Goal: Transaction & Acquisition: Obtain resource

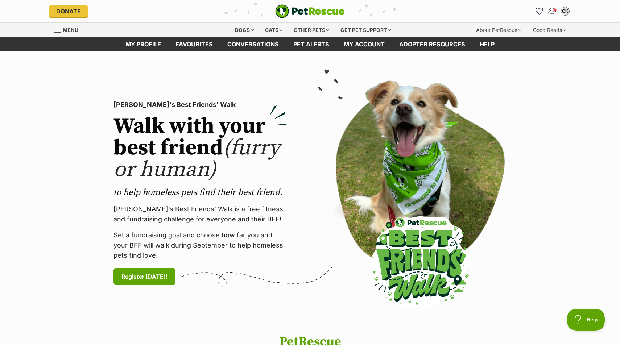
click at [554, 9] on img "Conversations" at bounding box center [553, 11] width 10 height 9
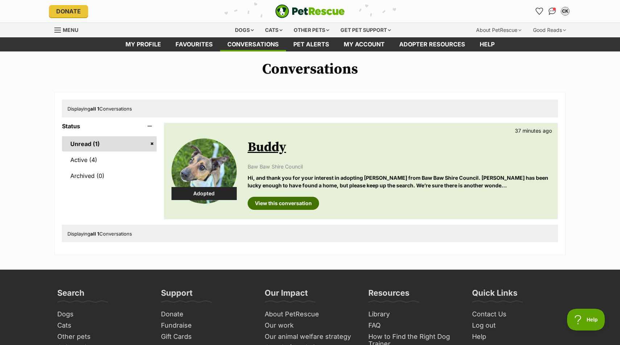
click at [309, 207] on link "View this conversation" at bounding box center [283, 203] width 71 height 13
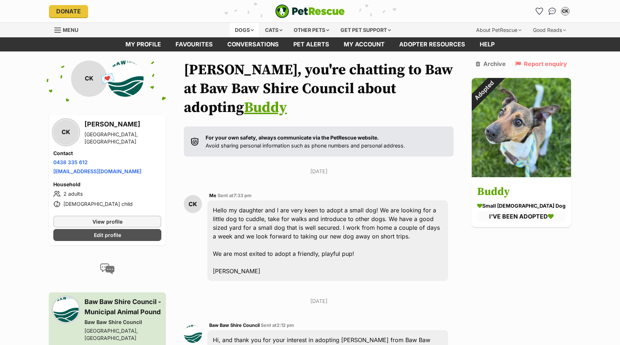
click at [248, 28] on div "Dogs" at bounding box center [244, 30] width 29 height 15
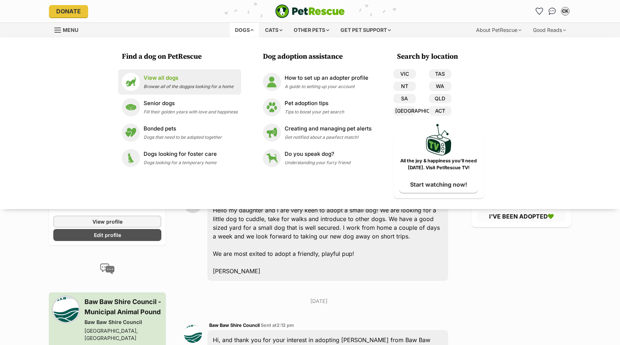
click at [205, 82] on p "View all dogs" at bounding box center [189, 78] width 90 height 8
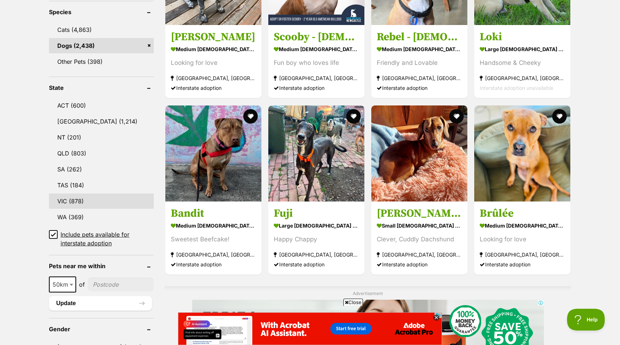
click at [87, 197] on link "VIC (878)" at bounding box center [101, 201] width 105 height 15
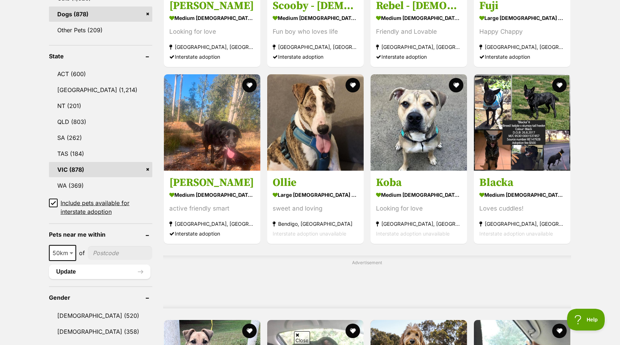
click at [56, 200] on input "Include pets available for interstate adoption" at bounding box center [53, 203] width 9 height 9
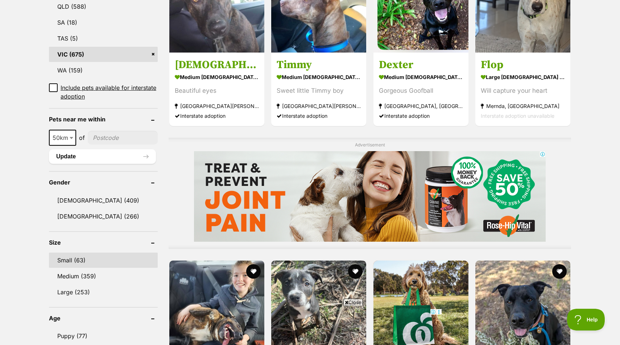
click at [90, 257] on link "Small (63)" at bounding box center [103, 260] width 109 height 15
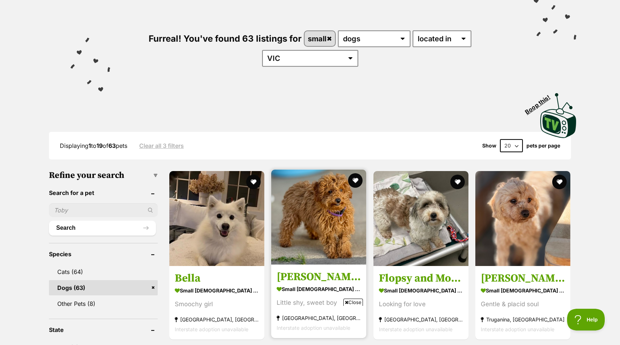
click at [327, 194] on img at bounding box center [318, 217] width 95 height 95
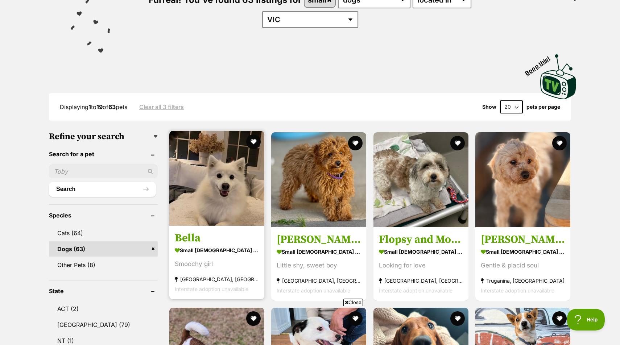
scroll to position [110, 0]
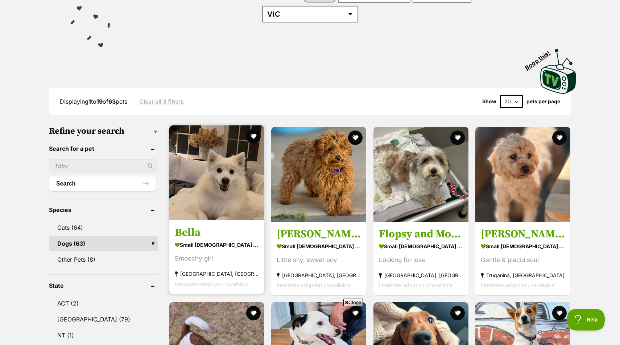
click at [216, 184] on img at bounding box center [216, 172] width 95 height 95
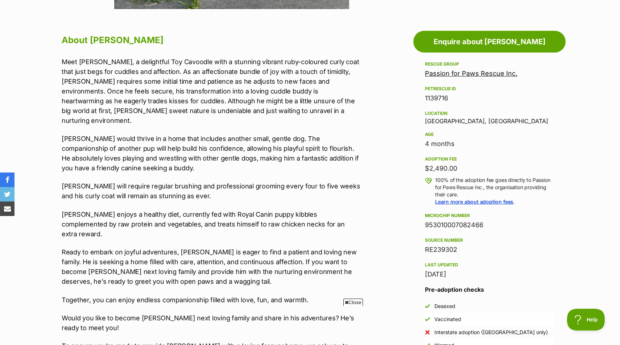
scroll to position [377, 0]
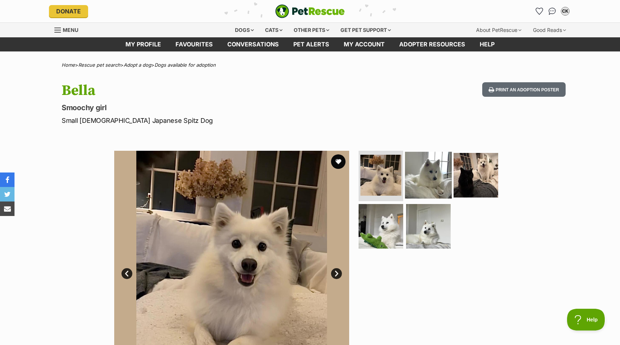
click at [417, 181] on img at bounding box center [428, 175] width 47 height 47
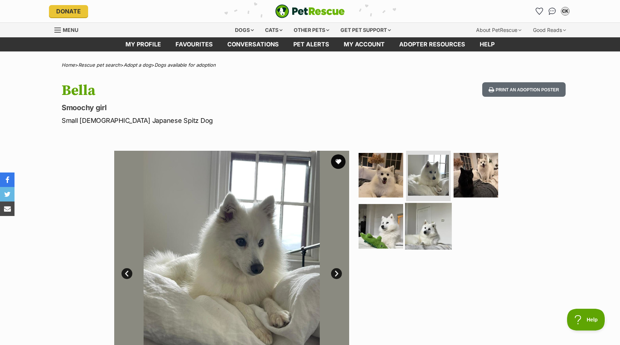
click at [437, 204] on img at bounding box center [428, 226] width 47 height 47
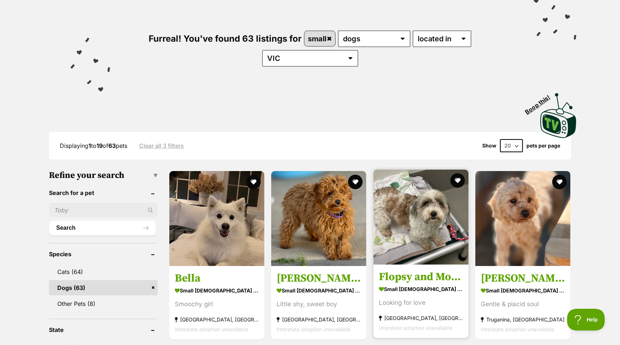
click at [440, 223] on img at bounding box center [420, 217] width 95 height 95
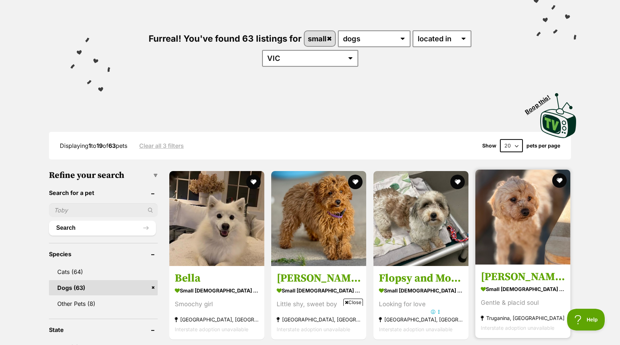
click at [514, 195] on img at bounding box center [522, 217] width 95 height 95
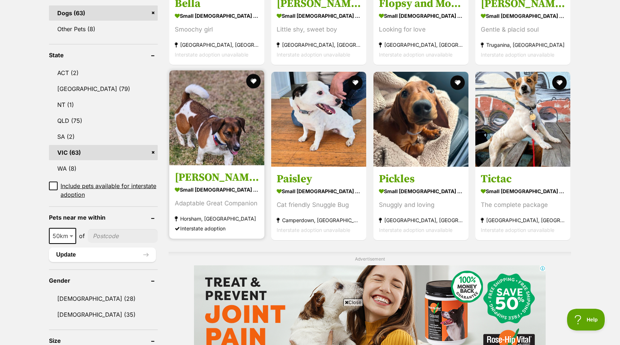
click at [228, 131] on img at bounding box center [216, 117] width 95 height 95
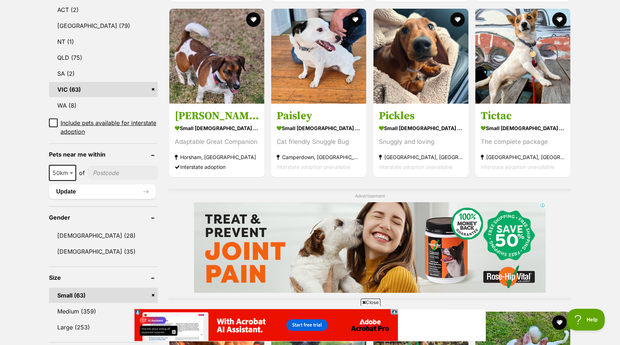
scroll to position [401, 0]
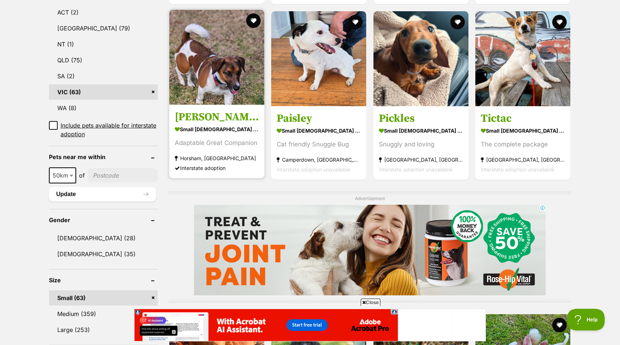
click at [236, 59] on img at bounding box center [216, 57] width 95 height 95
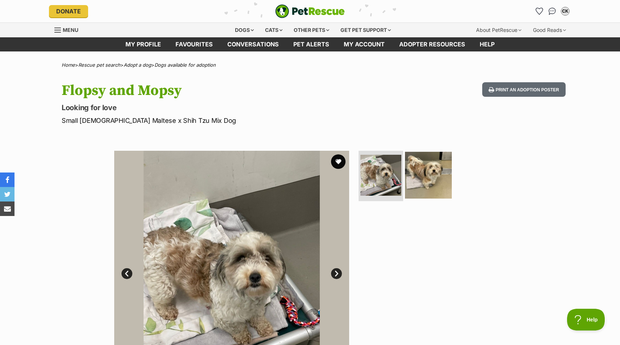
click at [425, 189] on img at bounding box center [428, 175] width 47 height 47
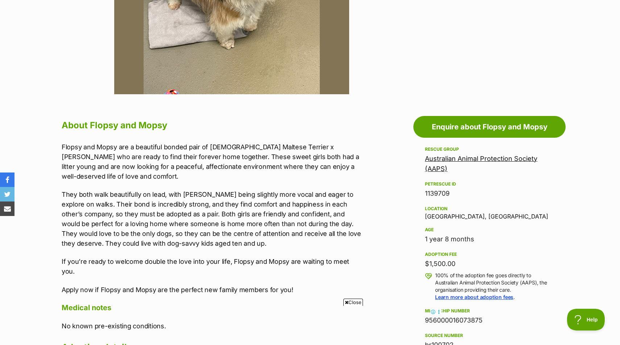
scroll to position [304, 0]
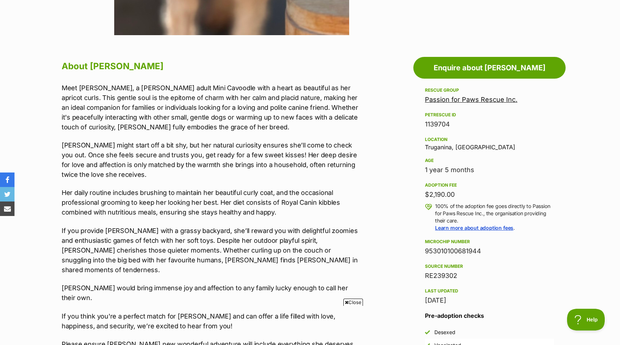
scroll to position [360, 0]
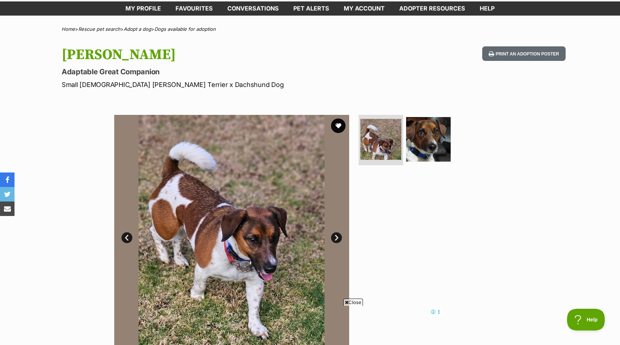
scroll to position [38, 0]
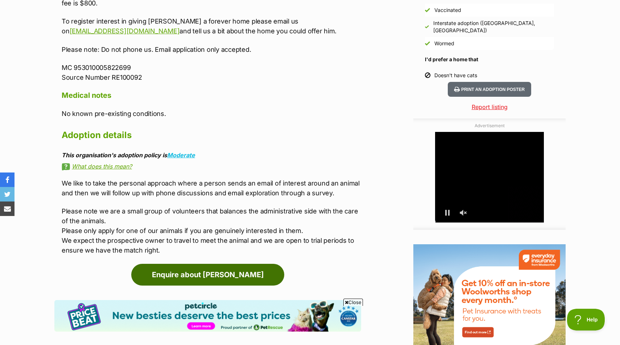
click at [187, 264] on link "Enquire about [PERSON_NAME]" at bounding box center [207, 275] width 153 height 22
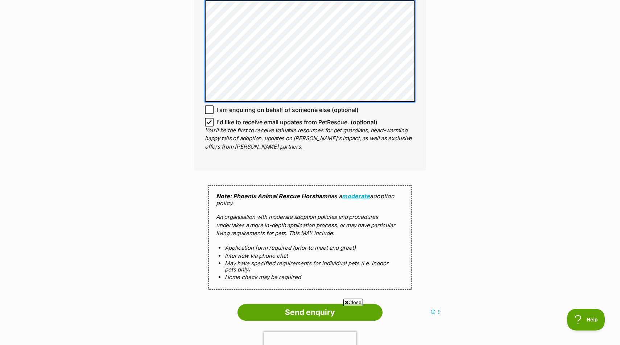
scroll to position [550, 0]
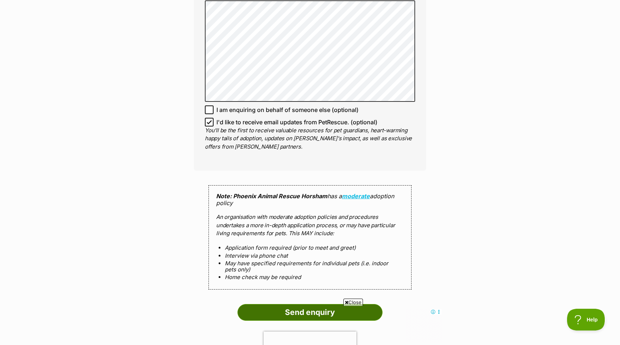
click at [306, 304] on input "Send enquiry" at bounding box center [310, 312] width 145 height 17
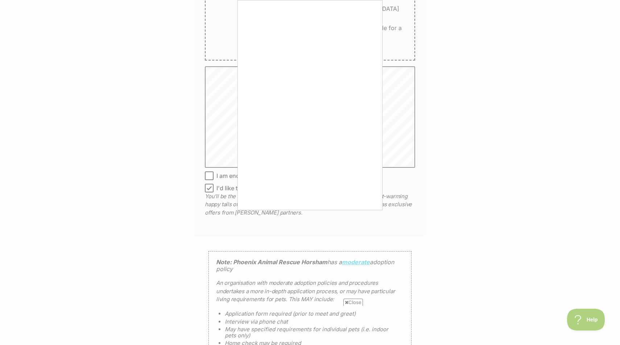
scroll to position [0, 0]
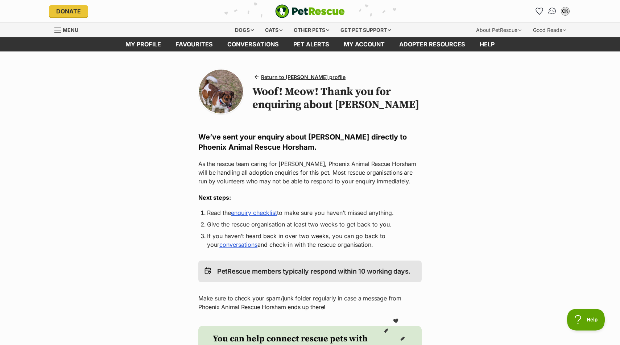
click at [550, 14] on img "Conversations" at bounding box center [553, 11] width 10 height 9
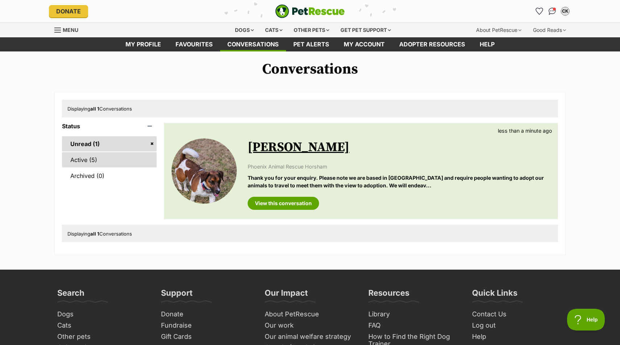
click at [126, 160] on link "Active (5)" at bounding box center [109, 159] width 95 height 15
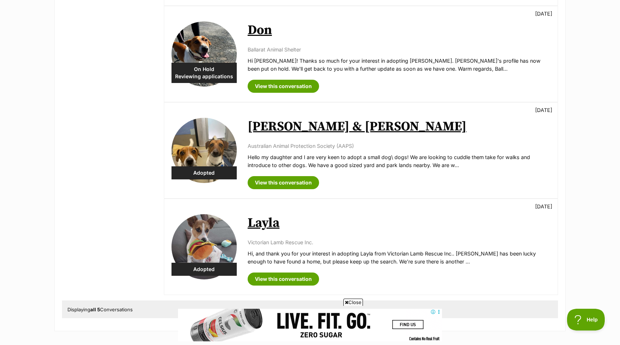
scroll to position [310, 0]
click at [261, 274] on link "View this conversation" at bounding box center [283, 279] width 71 height 13
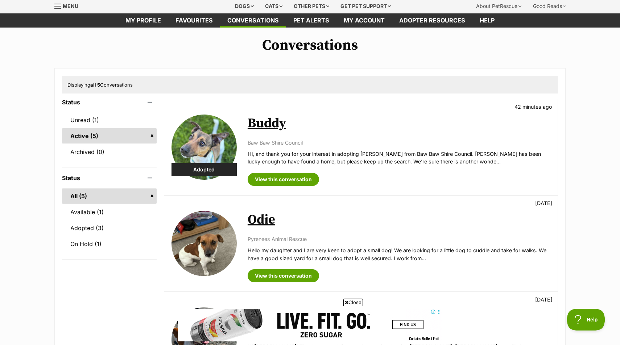
scroll to position [21, 0]
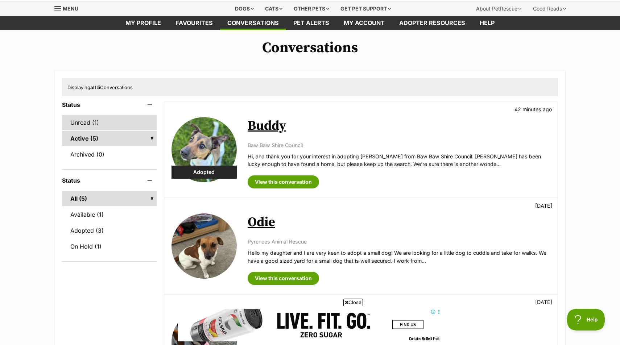
click at [134, 120] on link "Unread (1)" at bounding box center [109, 122] width 95 height 15
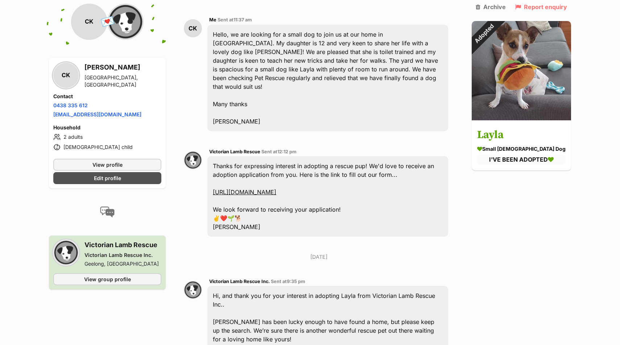
scroll to position [176, 0]
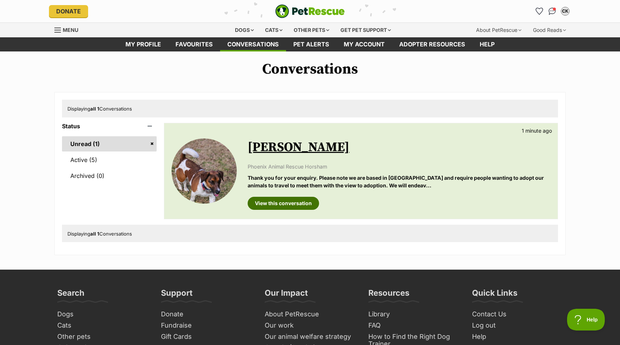
click at [264, 200] on link "View this conversation" at bounding box center [283, 203] width 71 height 13
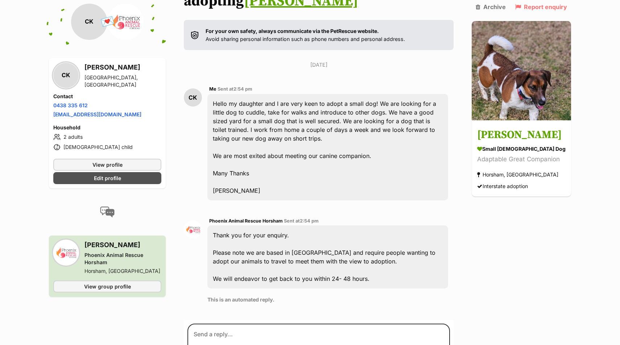
scroll to position [125, 0]
click at [344, 260] on div "Thank you for your enquiry. Please note we are based in [GEOGRAPHIC_DATA] and r…" at bounding box center [327, 257] width 241 height 63
click at [344, 259] on div "Thank you for your enquiry. Please note we are based in [GEOGRAPHIC_DATA] and r…" at bounding box center [327, 257] width 241 height 63
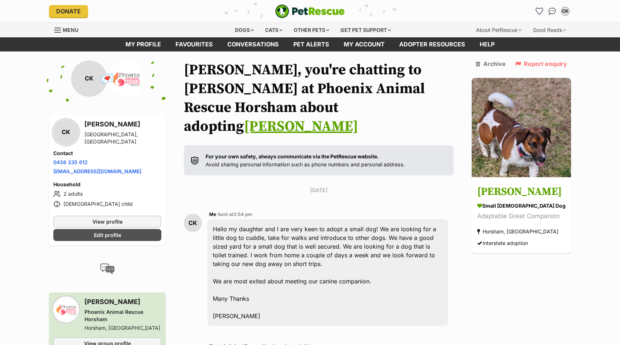
scroll to position [0, 0]
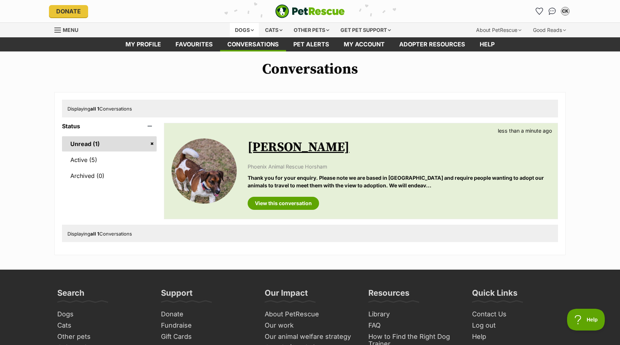
click at [234, 31] on div "Dogs" at bounding box center [244, 30] width 29 height 15
